Goal: Check status: Check status

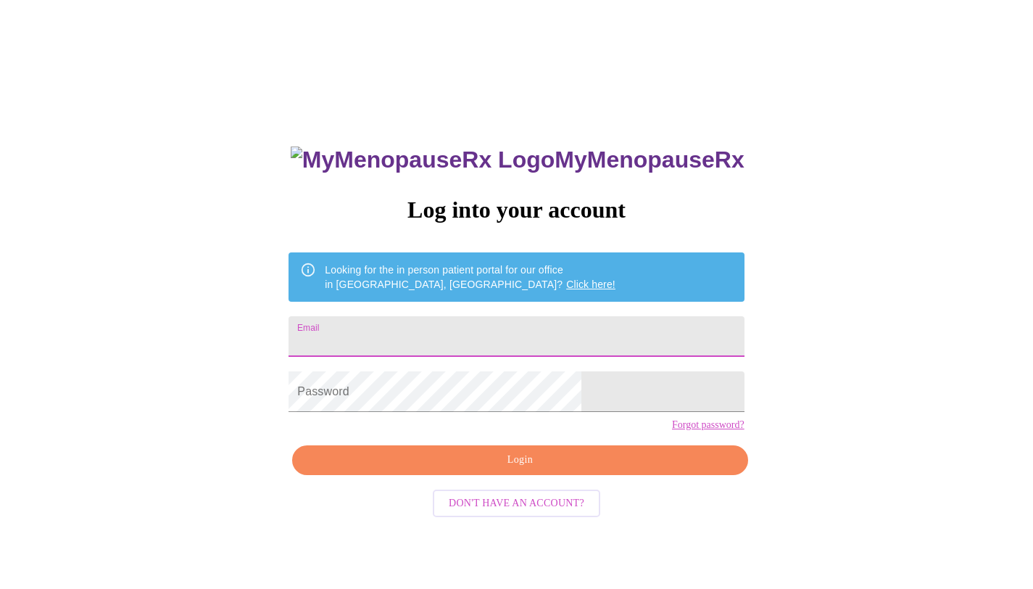
click at [441, 323] on input "Email" at bounding box center [516, 336] width 455 height 41
type input "[EMAIL_ADDRESS][DOMAIN_NAME]"
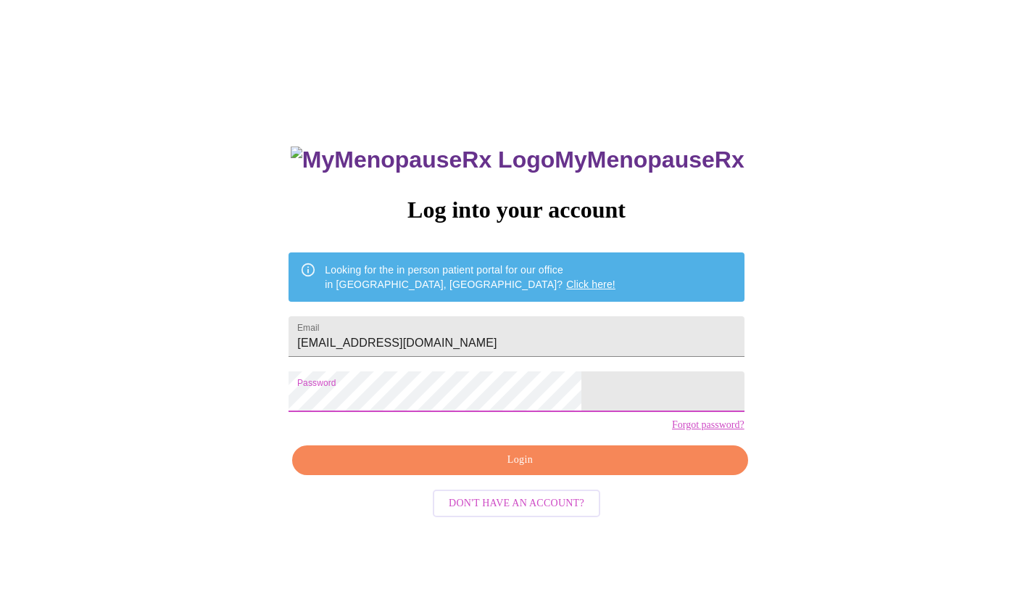
click at [510, 469] on span "Login" at bounding box center [520, 460] width 422 height 18
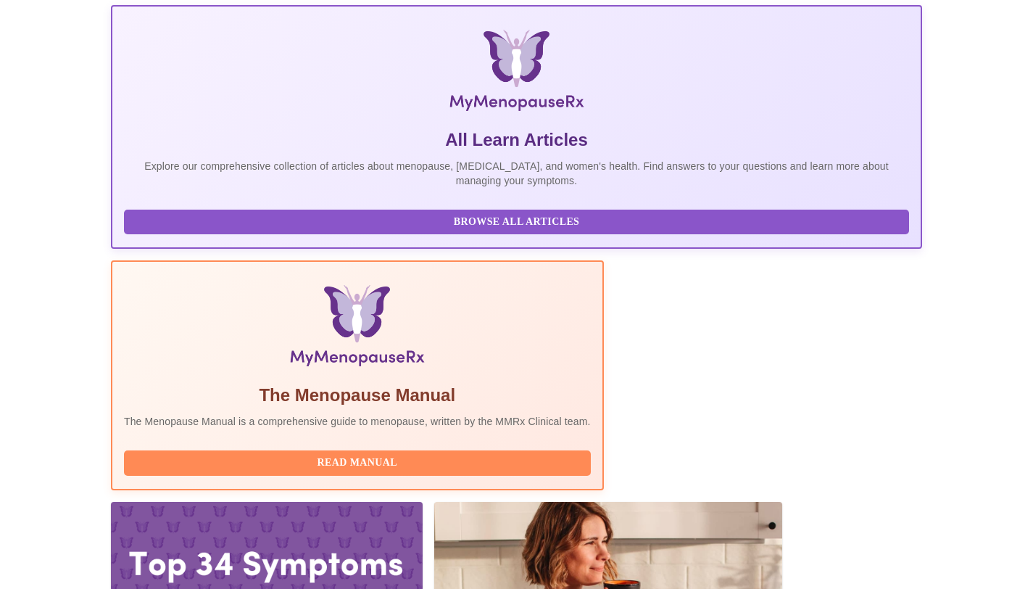
scroll to position [204, 0]
